Goal: Complete application form

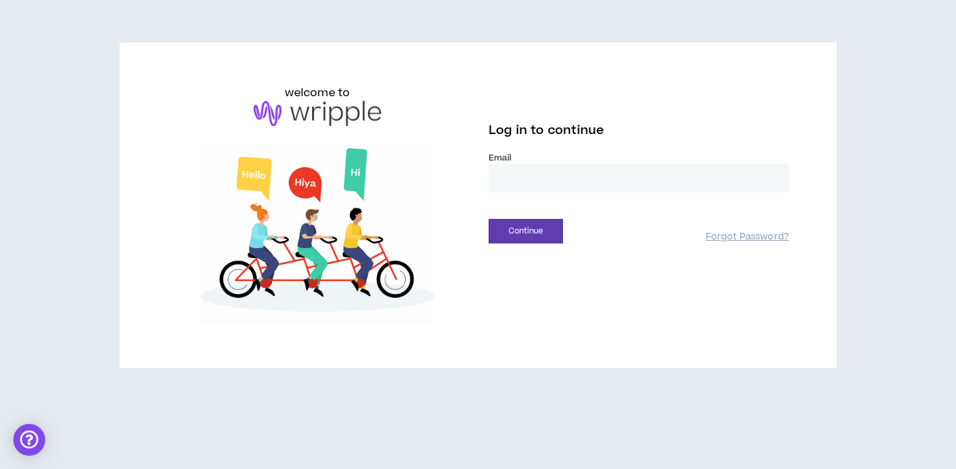
click at [537, 187] on input "email" at bounding box center [639, 178] width 300 height 29
type input "**********"
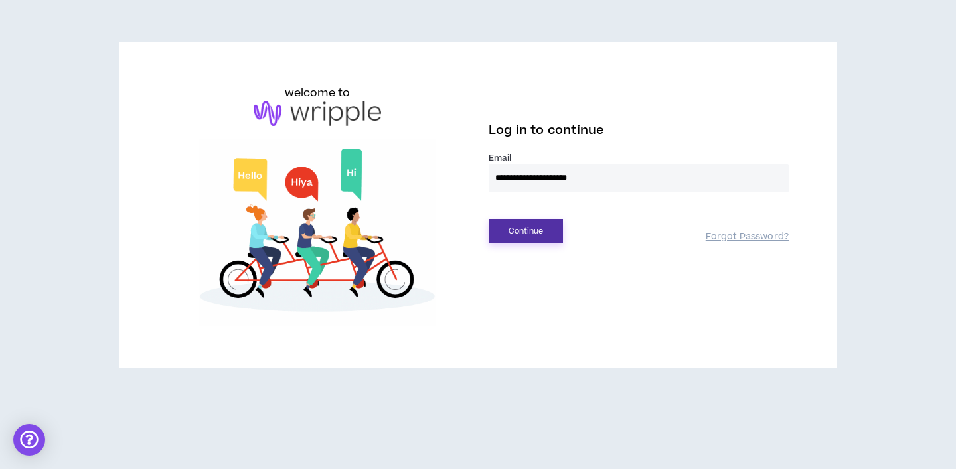
click at [534, 236] on button "Continue" at bounding box center [526, 231] width 74 height 25
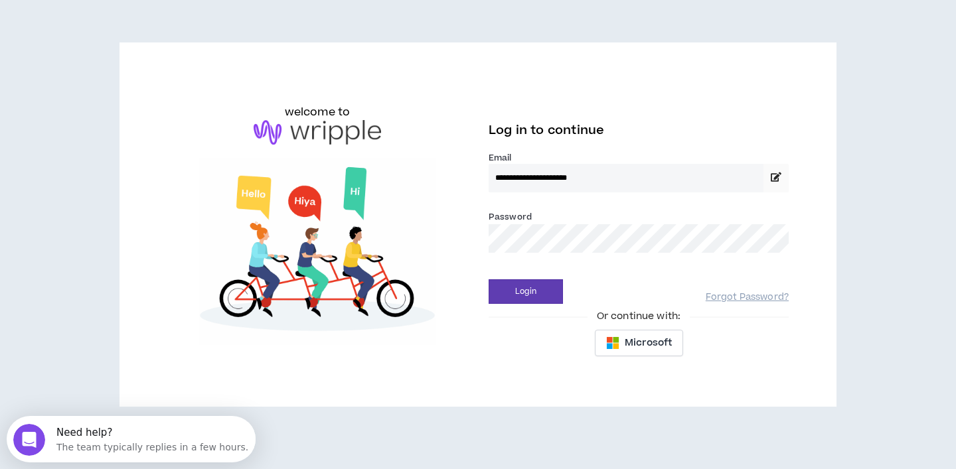
click at [489, 279] on button "Login" at bounding box center [526, 291] width 74 height 25
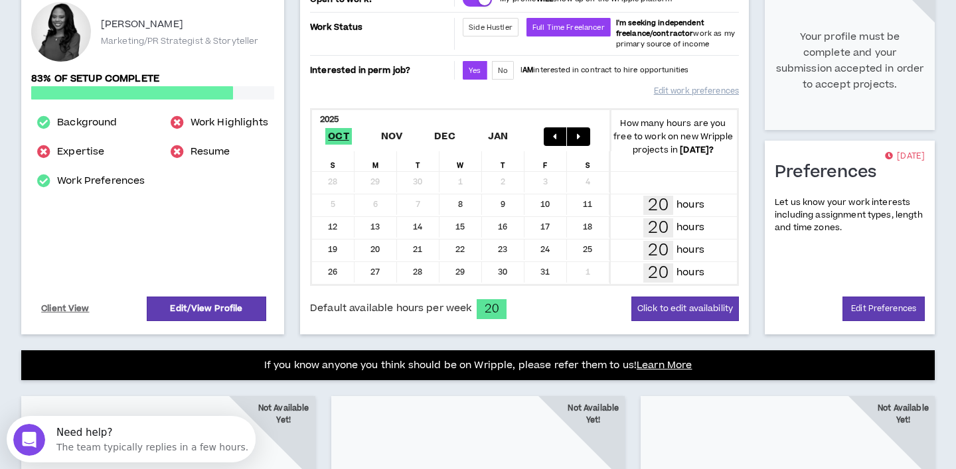
scroll to position [234, 0]
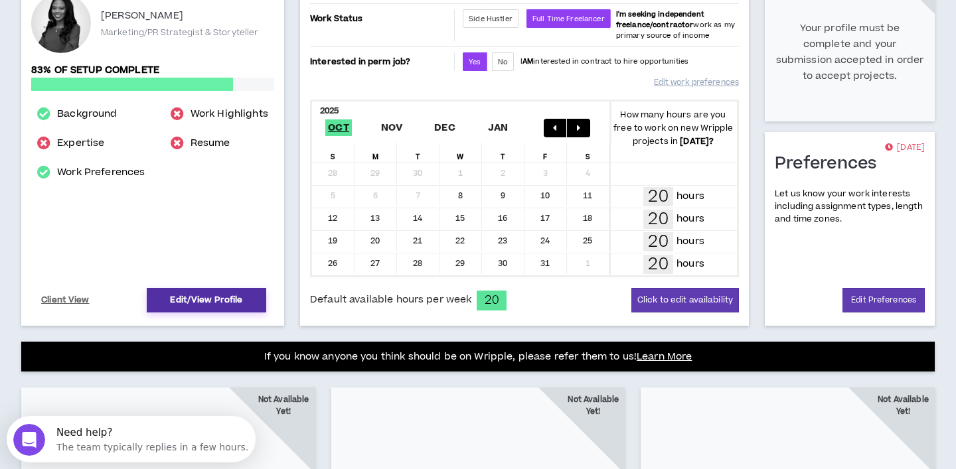
click at [173, 303] on link "Edit/View Profile" at bounding box center [206, 300] width 119 height 25
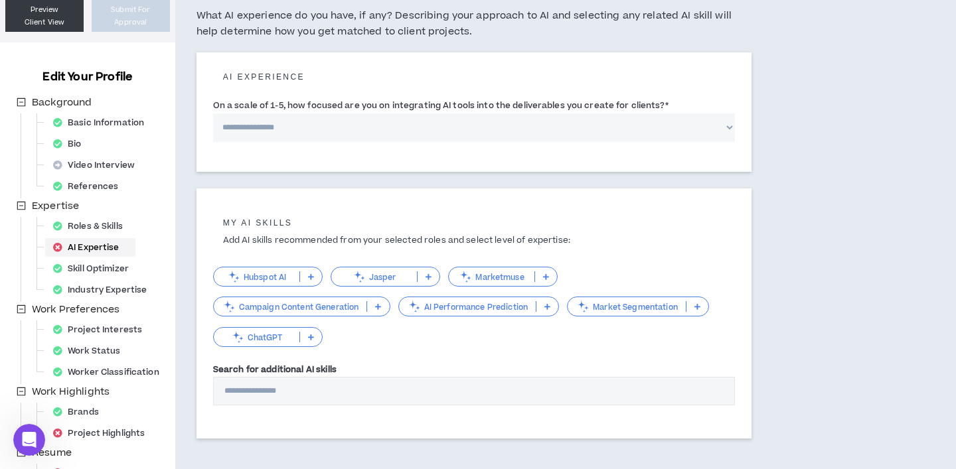
click at [90, 250] on div "AI Expertise" at bounding box center [90, 247] width 85 height 19
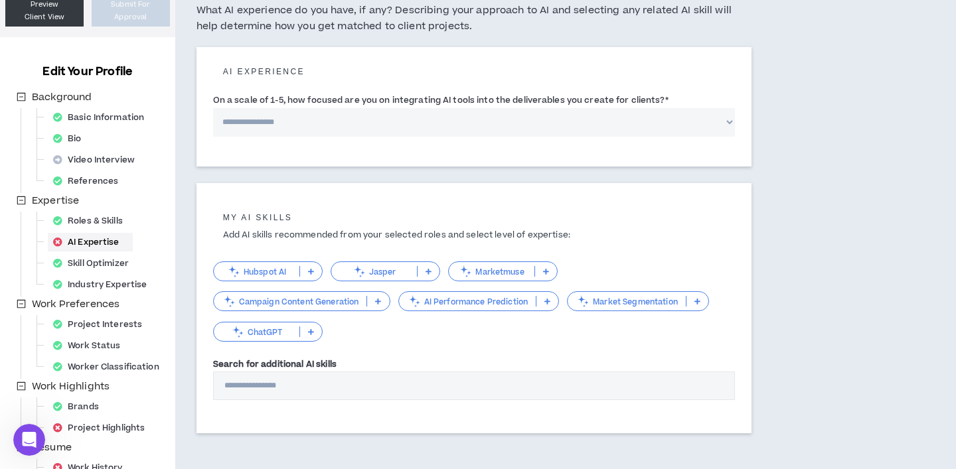
scroll to position [116, 0]
click at [275, 331] on p "ChatGPT" at bounding box center [257, 332] width 86 height 10
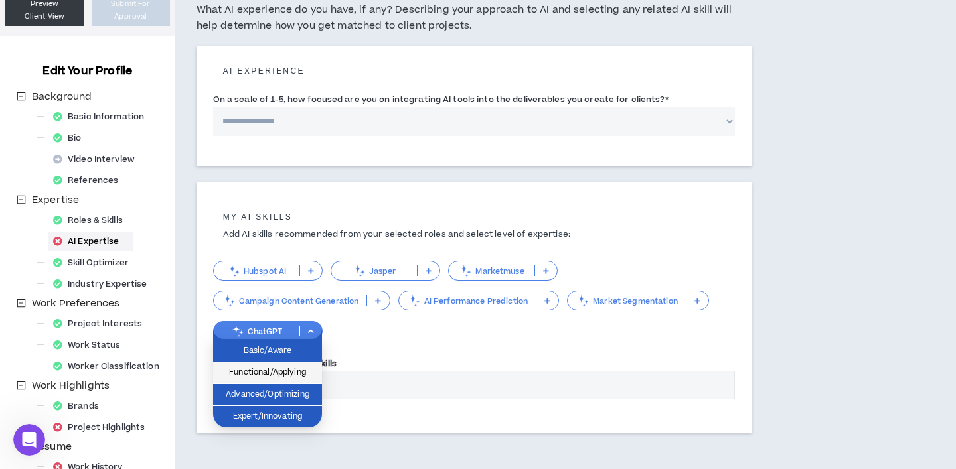
click at [295, 370] on span "Functional/Applying" at bounding box center [267, 373] width 93 height 15
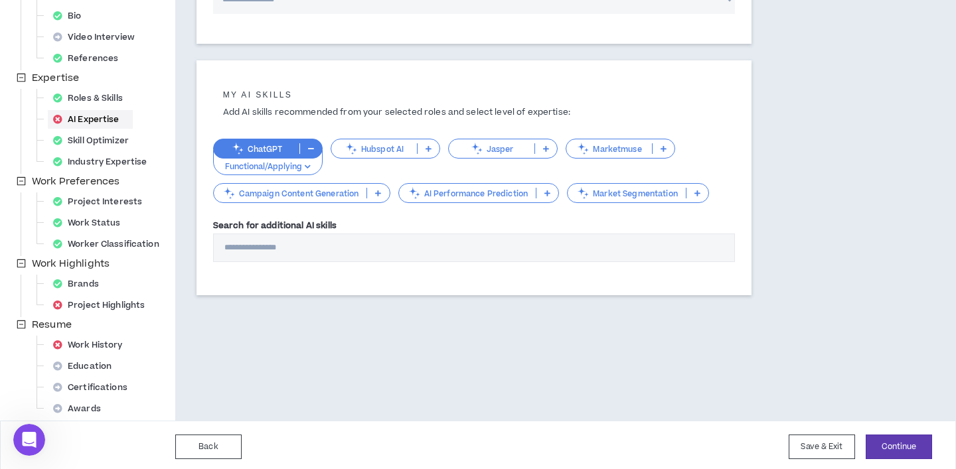
scroll to position [242, 0]
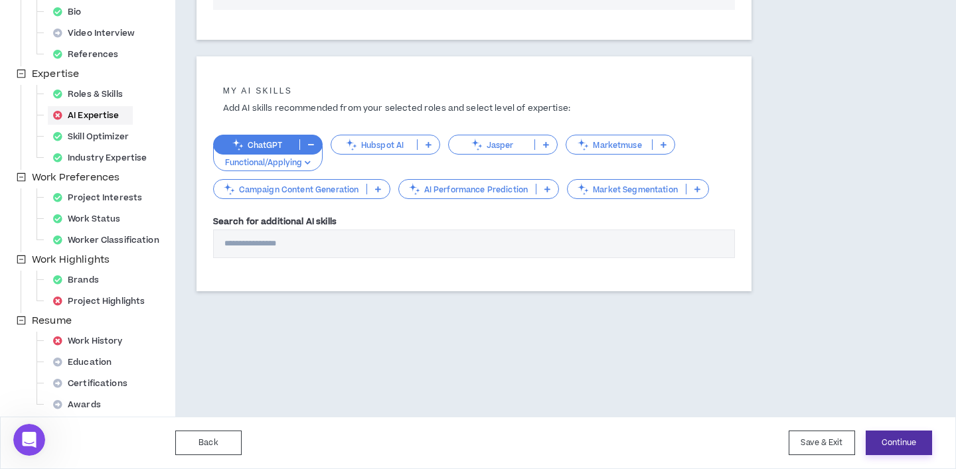
click at [899, 451] on button "Continue" at bounding box center [899, 443] width 66 height 25
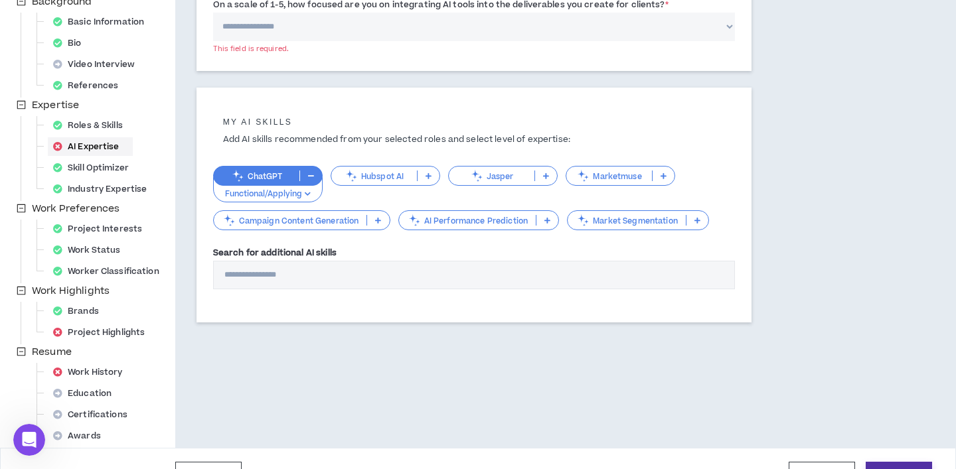
scroll to position [104, 0]
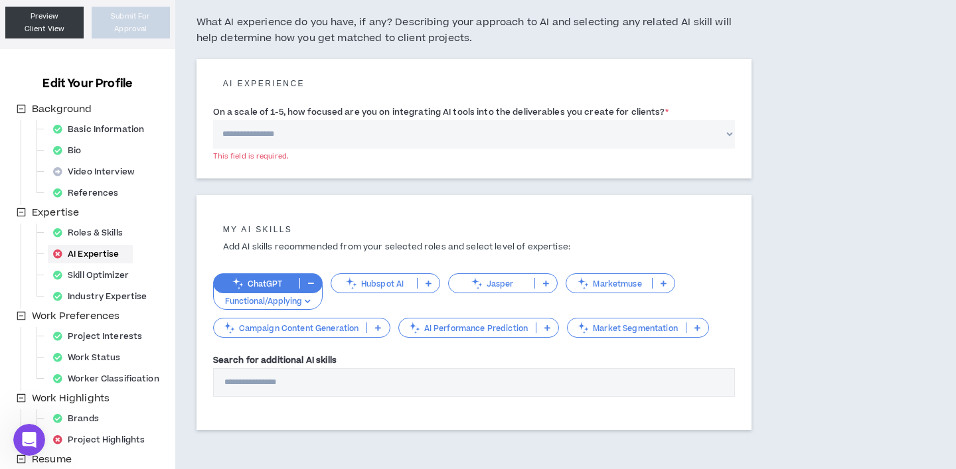
click at [408, 131] on select "**********" at bounding box center [474, 134] width 522 height 29
select select "*"
click at [213, 120] on select "**********" at bounding box center [474, 134] width 522 height 29
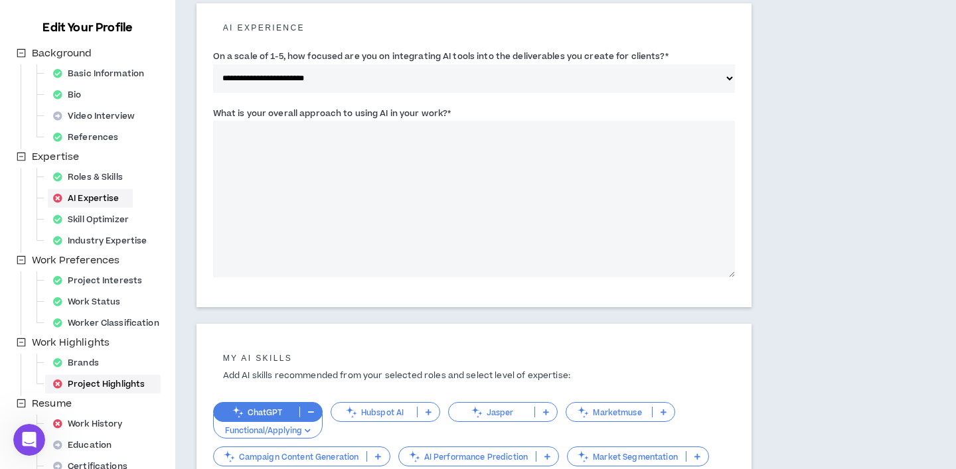
click at [122, 385] on div "Project Highlights" at bounding box center [103, 384] width 110 height 19
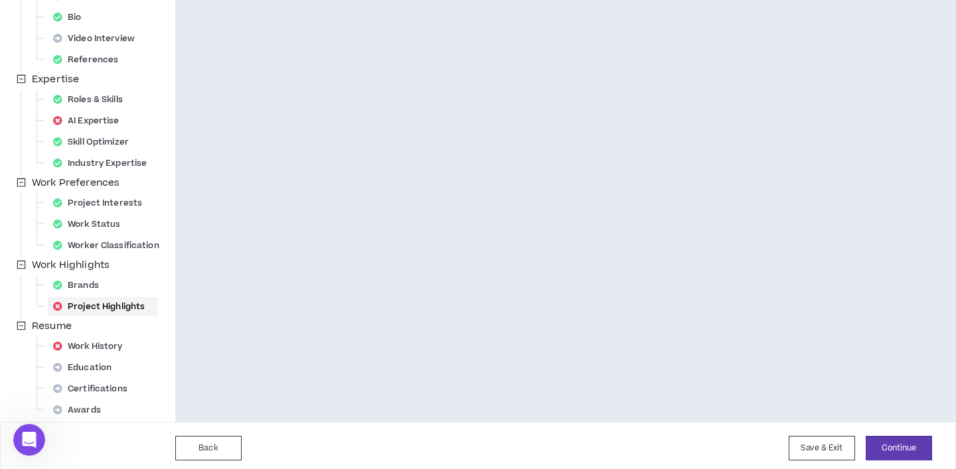
scroll to position [242, 0]
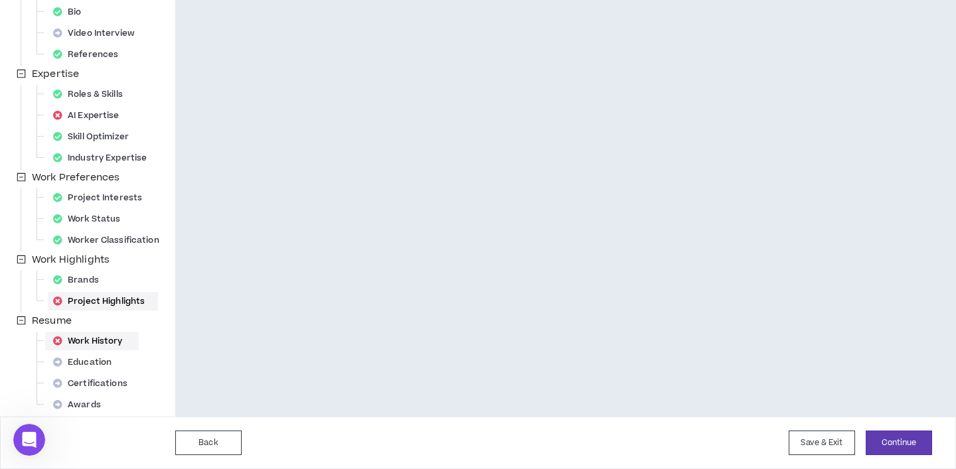
click at [121, 337] on div "Work History" at bounding box center [92, 341] width 88 height 19
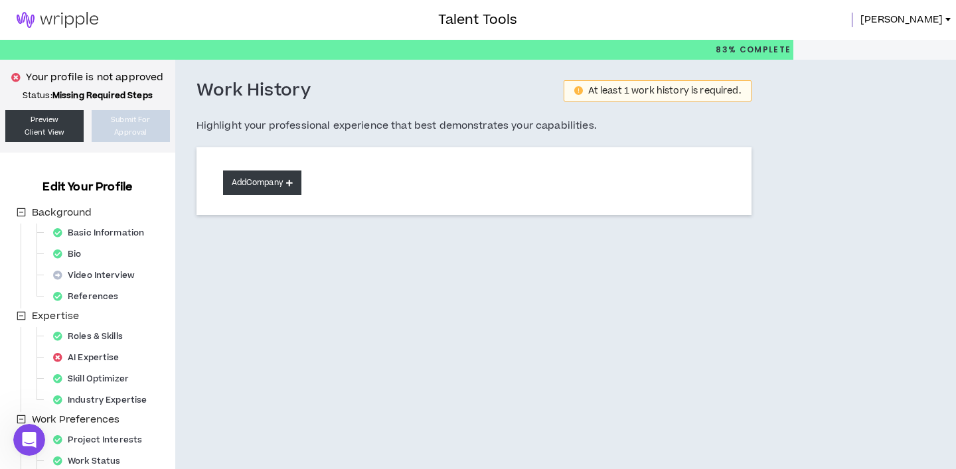
click at [269, 185] on button "Add Company" at bounding box center [262, 183] width 78 height 25
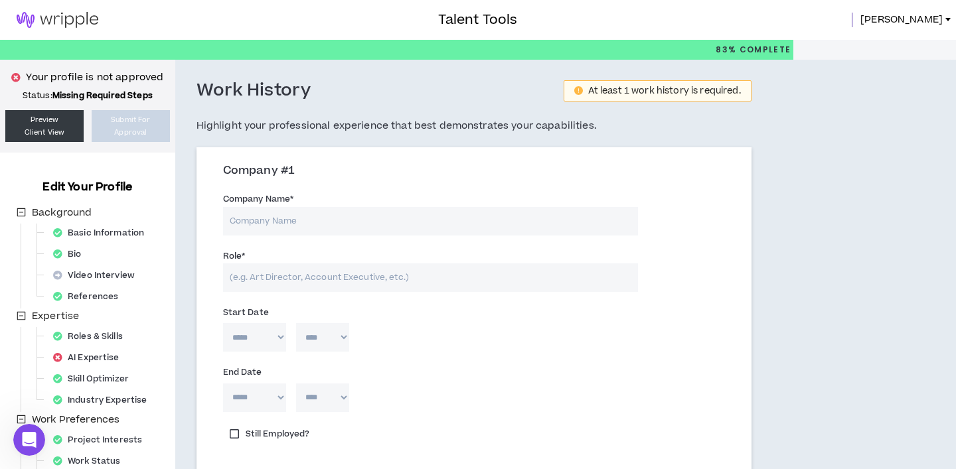
click at [306, 216] on input "Company Name *" at bounding box center [430, 221] width 415 height 29
type input "KQ Communications"
type input "Senior Account Executive"
click at [258, 340] on select "***** *** *** *** *** *** **** *** *** **** *** *** ***" at bounding box center [254, 337] width 63 height 29
